Goal: Information Seeking & Learning: Check status

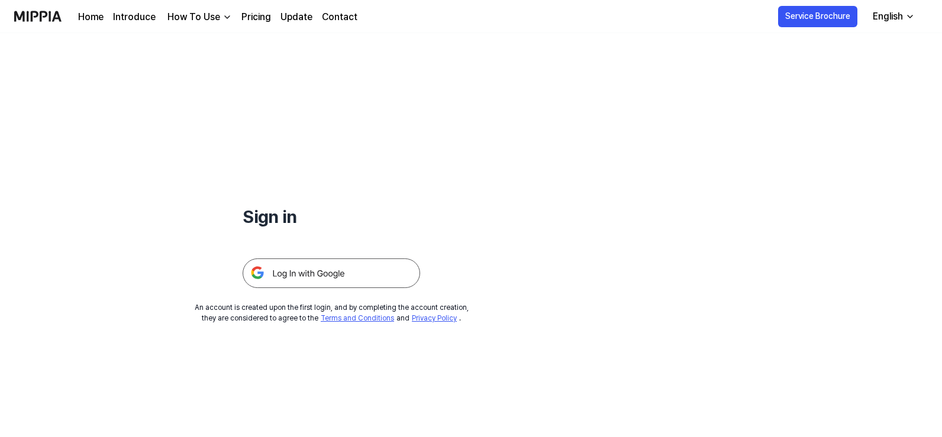
click at [310, 265] on img at bounding box center [332, 274] width 178 height 30
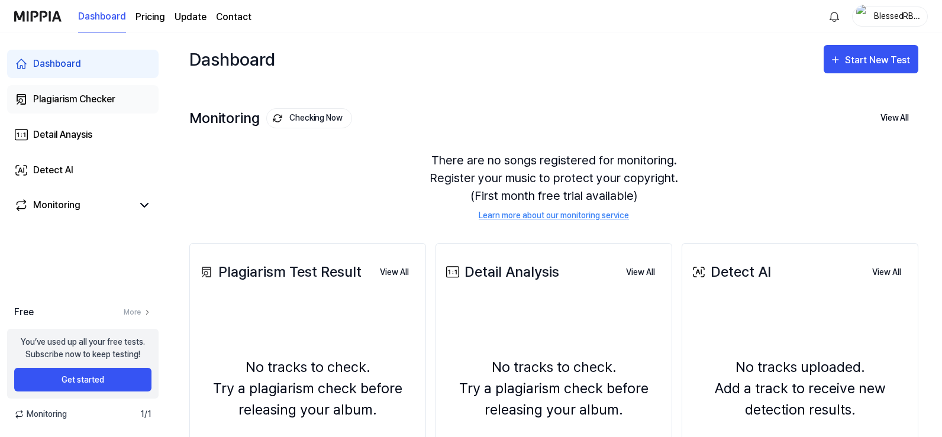
click at [69, 93] on div "Plagiarism Checker" at bounding box center [74, 99] width 82 height 14
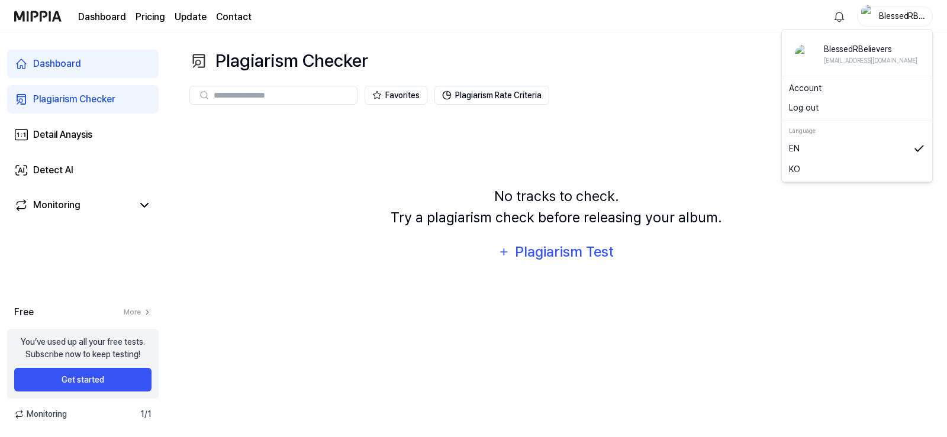
click at [894, 7] on div "BlessedRBelievers" at bounding box center [895, 17] width 76 height 20
click at [813, 110] on button "Log out" at bounding box center [857, 108] width 136 height 12
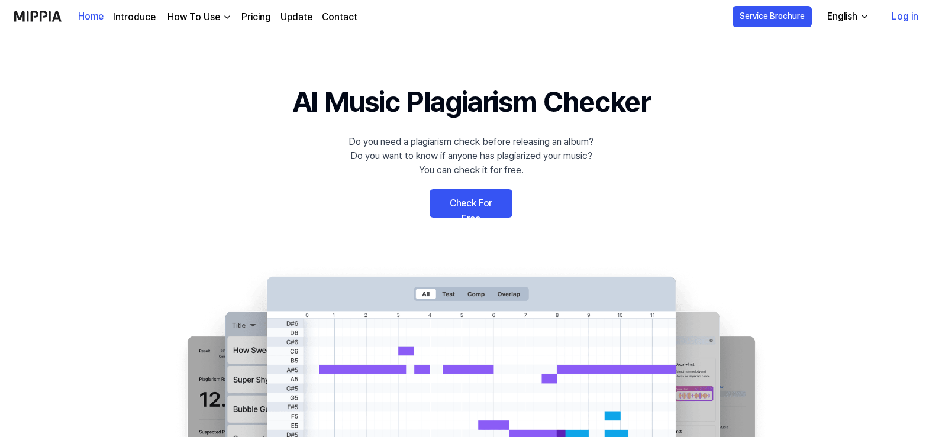
click at [909, 14] on link "Log in" at bounding box center [906, 16] width 46 height 33
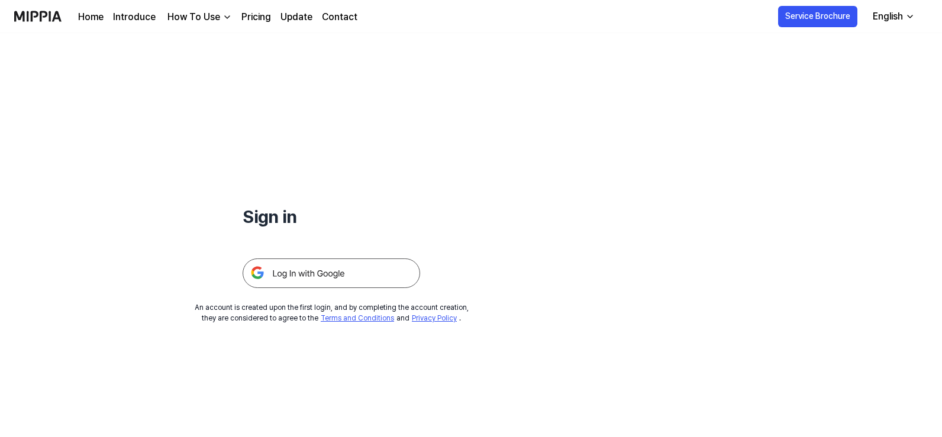
click at [348, 278] on img at bounding box center [332, 274] width 178 height 30
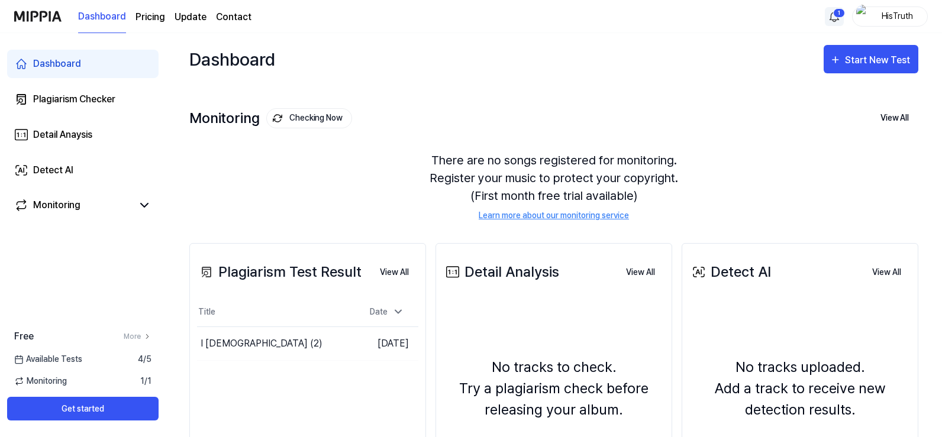
click at [836, 13] on html "Dashboard Pricing Update Contact 1 HisTruth Dashboard Plagiarism Checker Detail…" at bounding box center [471, 218] width 942 height 437
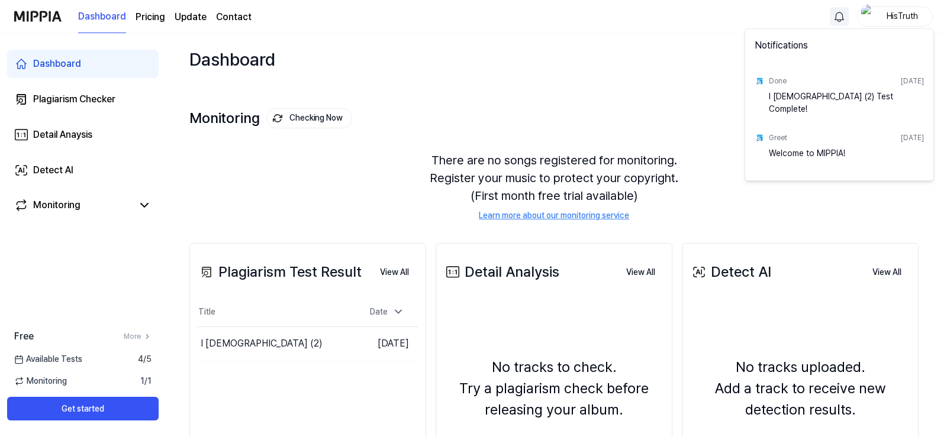
click at [807, 102] on div "I [DEMOGRAPHIC_DATA] (2) Test Complete!" at bounding box center [846, 103] width 155 height 24
drag, startPoint x: 830, startPoint y: 87, endPoint x: 836, endPoint y: 99, distance: 13.5
click at [830, 89] on div "Done [DATE]" at bounding box center [846, 81] width 155 height 19
click at [837, 99] on div "I [DEMOGRAPHIC_DATA] (2) Test Complete!" at bounding box center [846, 103] width 155 height 24
click at [269, 334] on html "Dashboard Pricing Update Contact HisTruth Dashboard Plagiarism Checker Detail A…" at bounding box center [473, 218] width 947 height 437
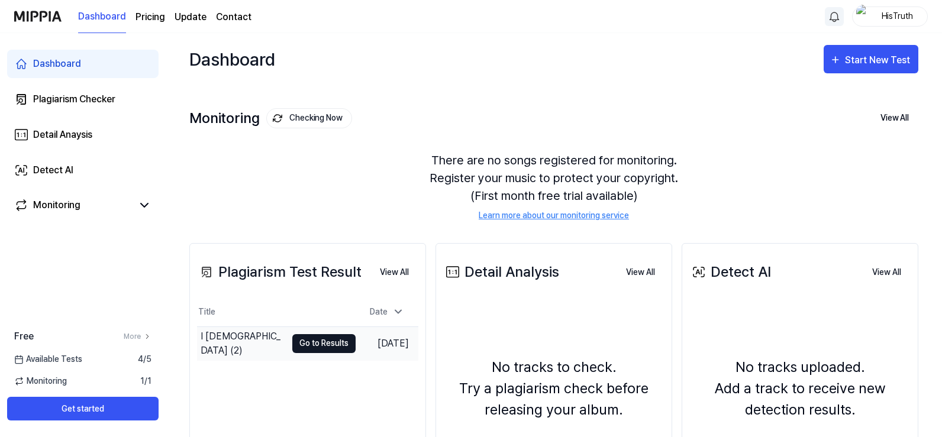
click at [304, 346] on button "Go to Results" at bounding box center [323, 343] width 63 height 19
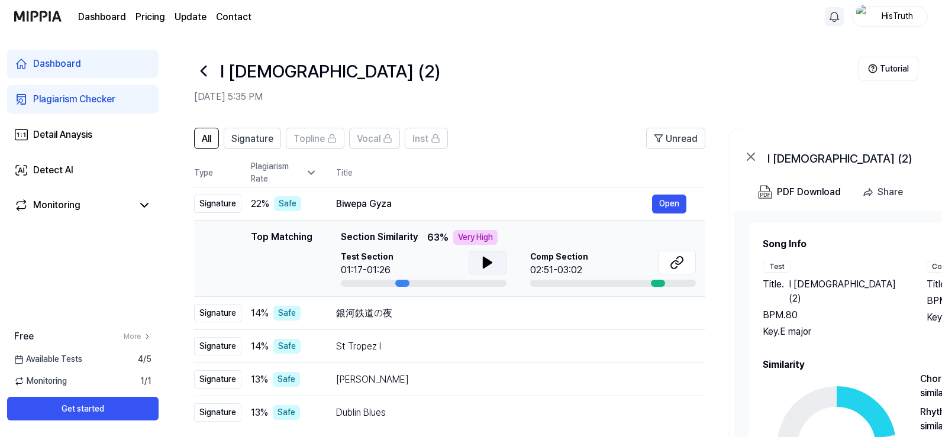
click at [484, 265] on icon at bounding box center [488, 262] width 8 height 11
click at [682, 265] on icon at bounding box center [677, 263] width 14 height 14
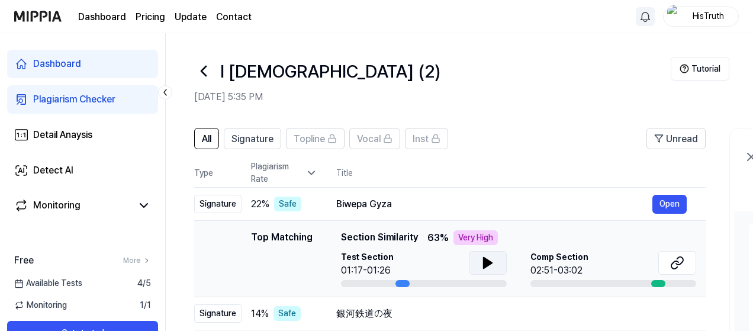
scroll to position [59, 0]
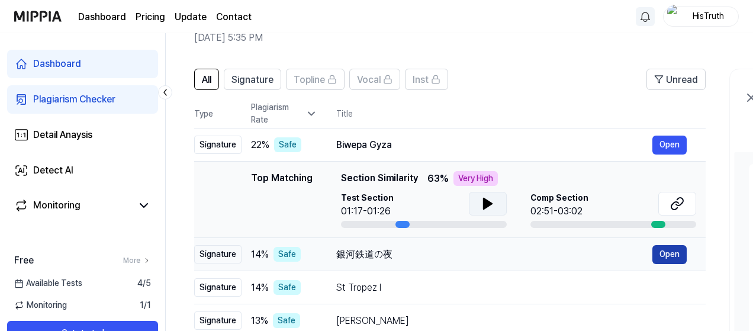
click at [681, 255] on button "Open" at bounding box center [669, 254] width 34 height 19
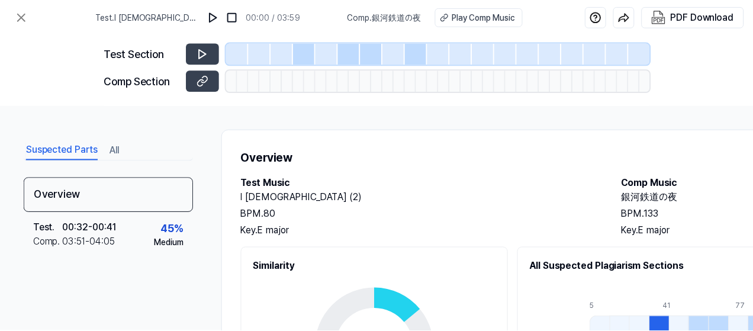
scroll to position [59, 0]
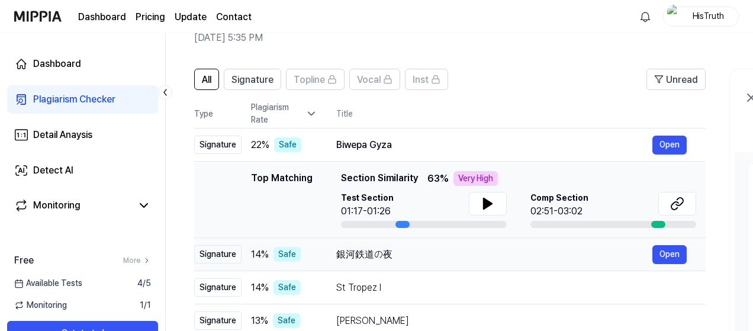
click at [419, 261] on div "銀河鉄道の夜 Open" at bounding box center [511, 254] width 350 height 19
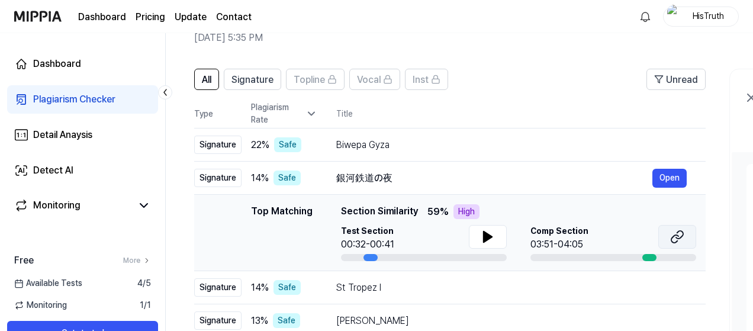
click at [678, 236] on icon at bounding box center [677, 237] width 14 height 14
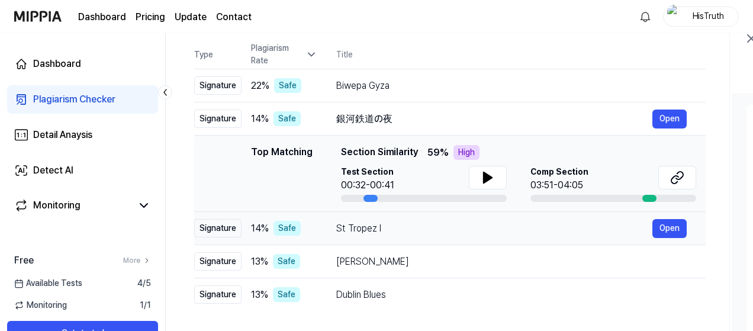
click at [472, 227] on div "St Tropez I" at bounding box center [494, 228] width 316 height 14
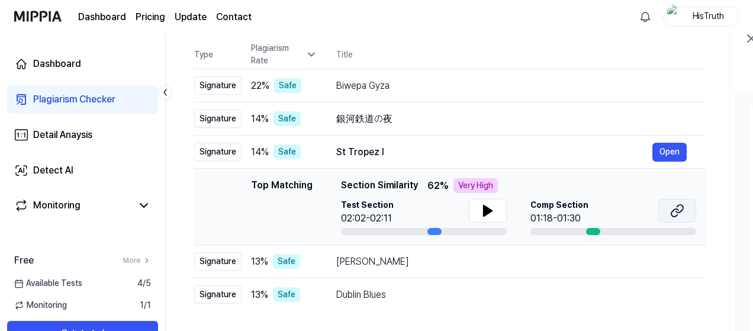
click at [678, 215] on icon at bounding box center [677, 211] width 14 height 14
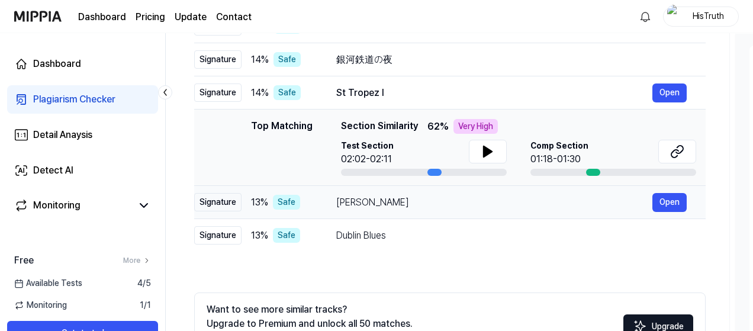
click at [410, 207] on div "[PERSON_NAME]" at bounding box center [494, 202] width 316 height 14
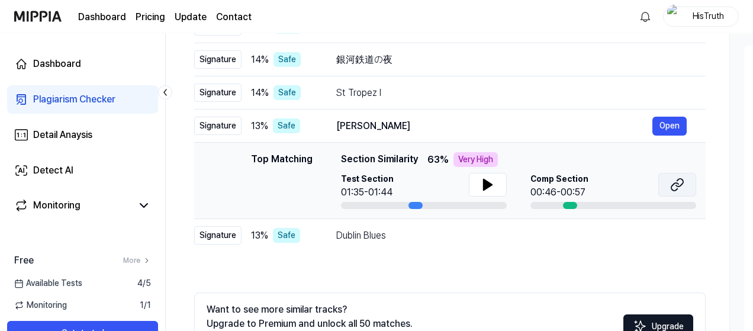
click at [681, 187] on icon at bounding box center [677, 185] width 14 height 14
click at [402, 236] on div "Dublin Blues" at bounding box center [494, 235] width 316 height 14
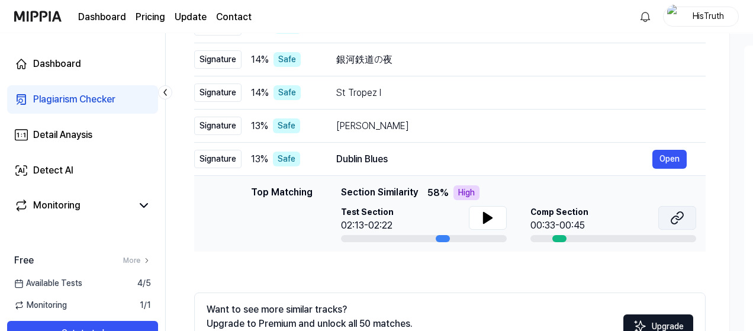
click at [682, 224] on icon at bounding box center [677, 218] width 14 height 14
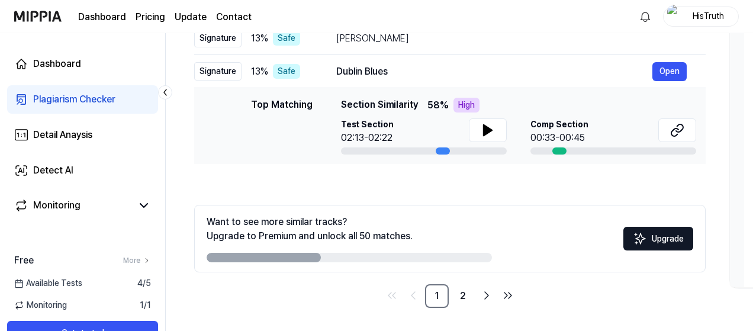
click at [103, 304] on div "Monitoring 1 / 1" at bounding box center [82, 305] width 165 height 12
click at [144, 302] on span "1 / 1" at bounding box center [145, 305] width 11 height 12
drag, startPoint x: 144, startPoint y: 302, endPoint x: 228, endPoint y: 305, distance: 83.5
click at [146, 302] on span "1 / 1" at bounding box center [145, 305] width 11 height 12
click at [469, 294] on link "2" at bounding box center [463, 296] width 24 height 24
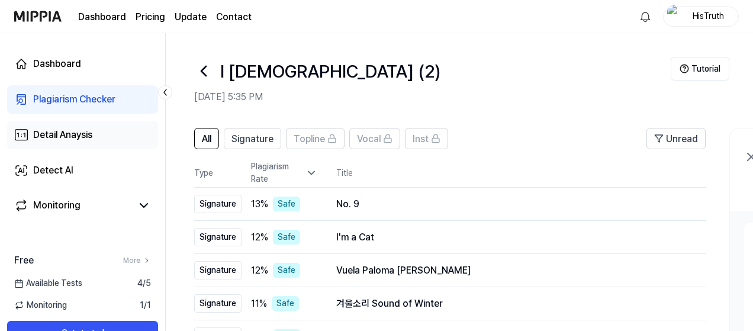
click at [62, 138] on div "Detail Anaysis" at bounding box center [62, 135] width 59 height 14
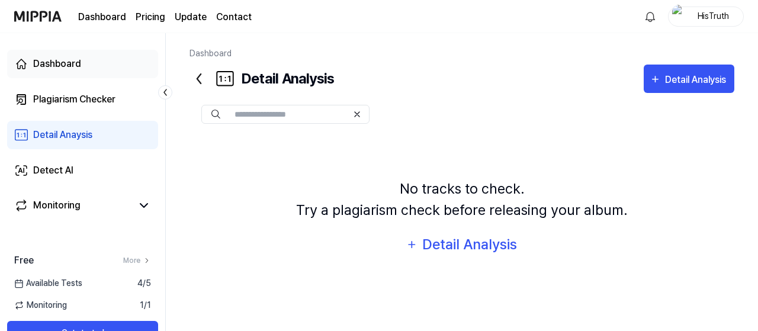
click at [56, 62] on div "Dashboard" at bounding box center [57, 64] width 48 height 14
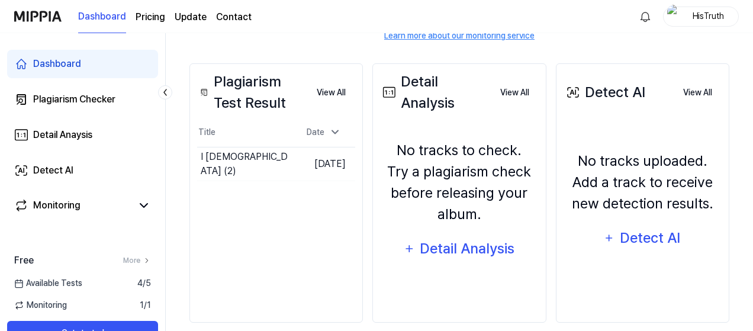
scroll to position [194, 0]
